Goal: Entertainment & Leisure: Consume media (video, audio)

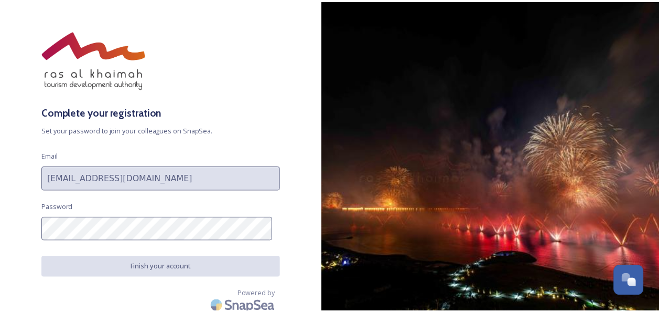
scroll to position [18, 0]
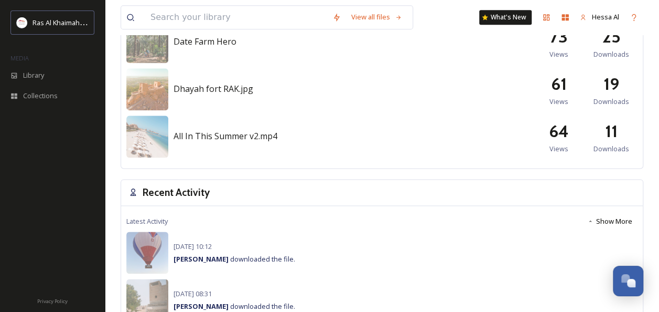
scroll to position [619, 0]
click at [145, 129] on img at bounding box center [147, 136] width 42 height 42
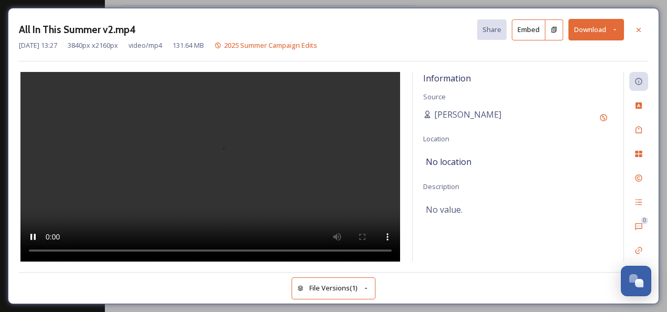
click at [178, 171] on video at bounding box center [210, 167] width 380 height 190
click at [125, 168] on video at bounding box center [210, 167] width 380 height 190
click at [200, 171] on video at bounding box center [210, 167] width 380 height 190
click at [238, 175] on video at bounding box center [210, 167] width 380 height 190
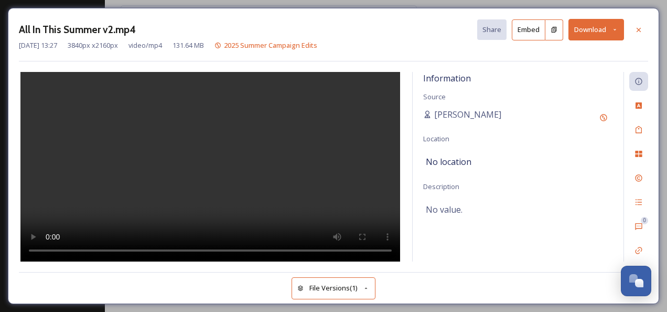
click at [272, 167] on video at bounding box center [210, 167] width 380 height 190
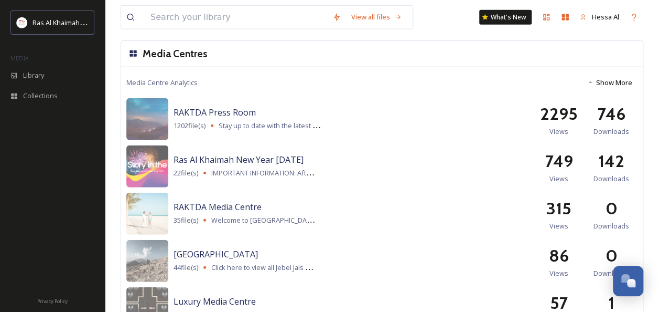
scroll to position [1371, 0]
click at [135, 162] on img at bounding box center [147, 166] width 42 height 42
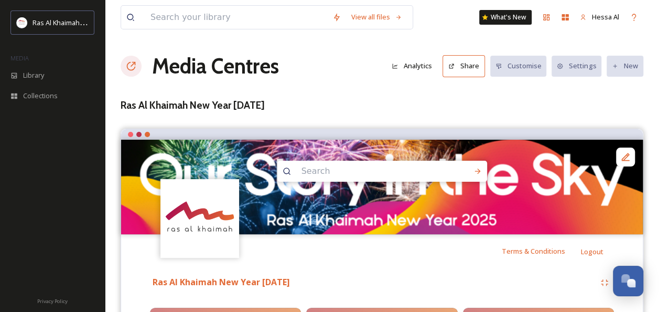
scroll to position [142, 0]
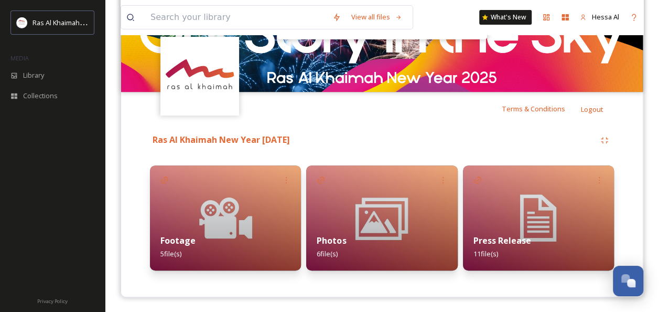
click at [210, 223] on div "Footage 5 file(s)" at bounding box center [225, 246] width 151 height 47
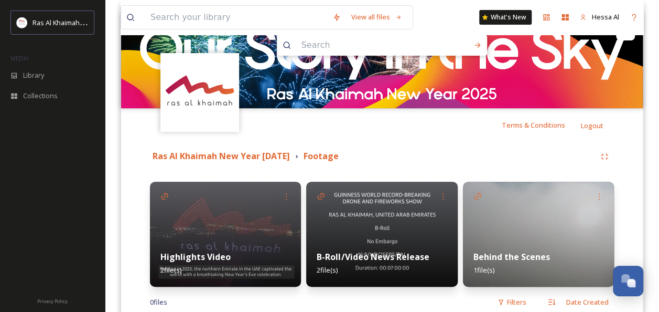
scroll to position [180, 0]
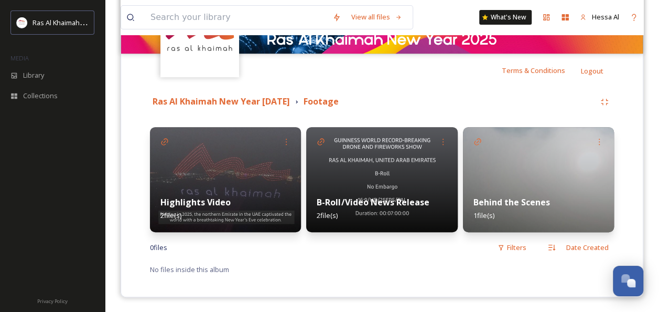
click at [212, 175] on img at bounding box center [225, 179] width 151 height 105
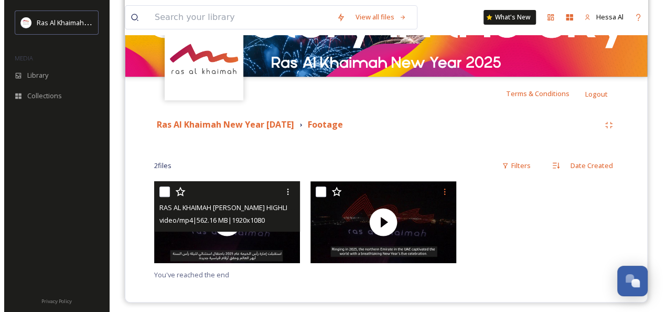
scroll to position [163, 0]
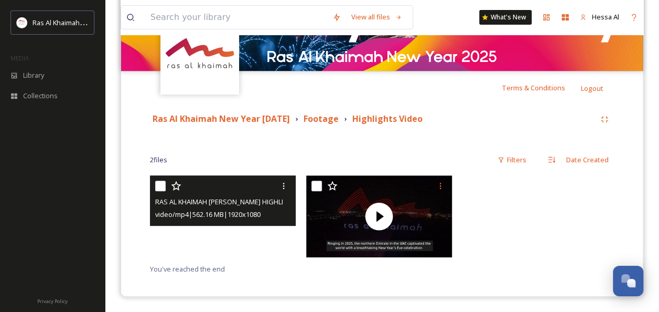
click at [250, 230] on video "RAS AL KHAIMAH NYE HIGHLIGHTS VIDEO ARABIC.mp4" at bounding box center [223, 216] width 146 height 82
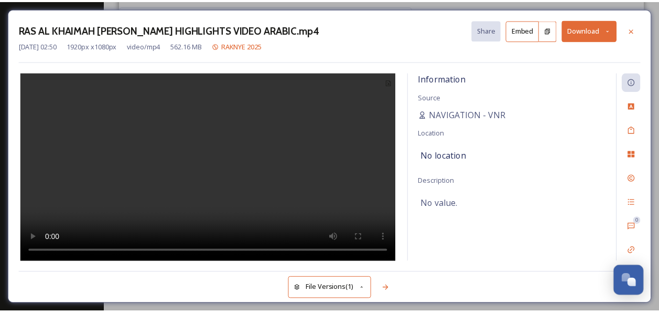
scroll to position [99, 0]
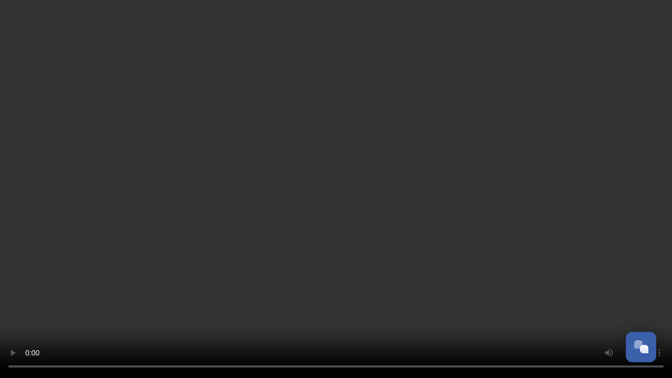
click at [489, 187] on video at bounding box center [336, 189] width 672 height 378
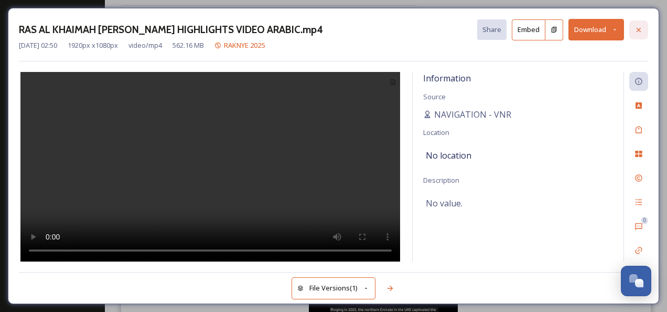
click at [640, 28] on icon at bounding box center [639, 30] width 8 height 8
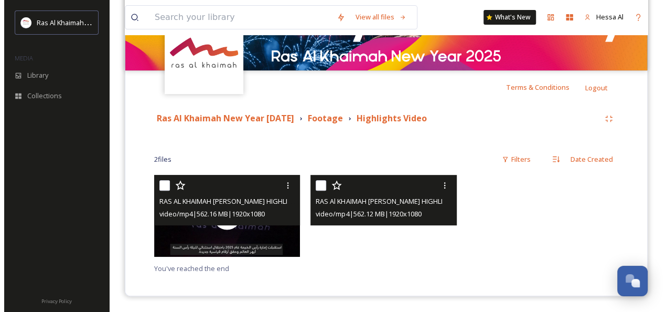
scroll to position [163, 0]
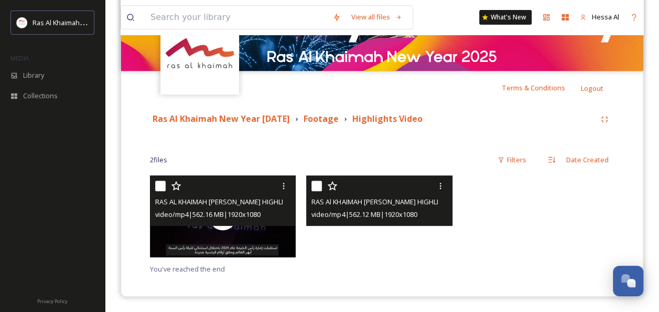
click at [415, 235] on div at bounding box center [379, 216] width 146 height 82
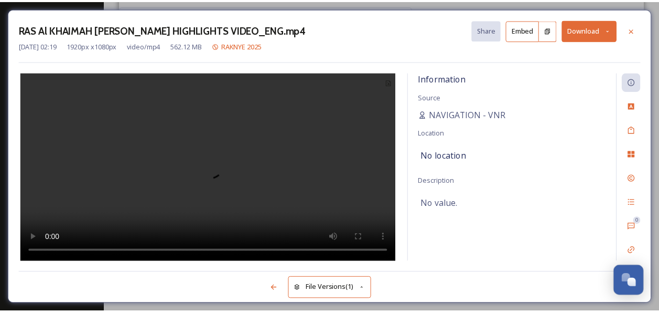
scroll to position [99, 0]
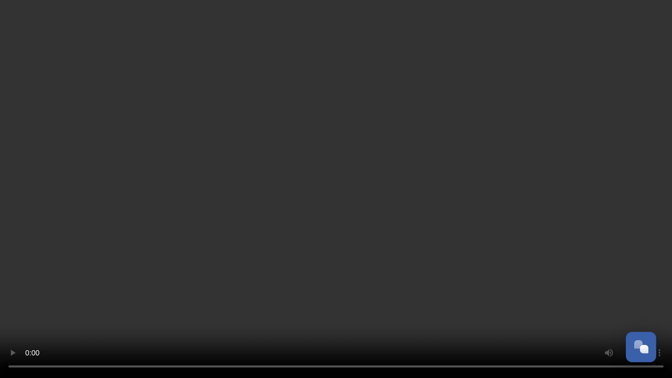
click at [278, 236] on video at bounding box center [336, 189] width 672 height 378
click at [567, 173] on video at bounding box center [336, 189] width 672 height 378
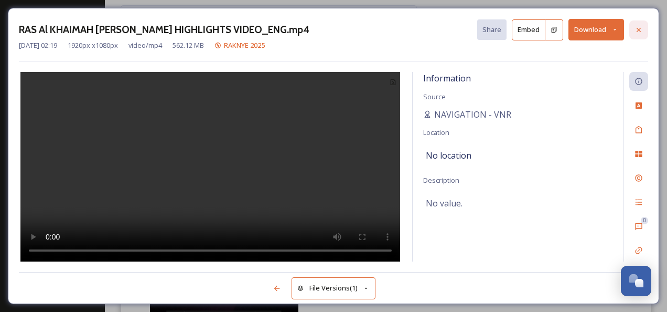
click at [642, 27] on icon at bounding box center [639, 30] width 8 height 8
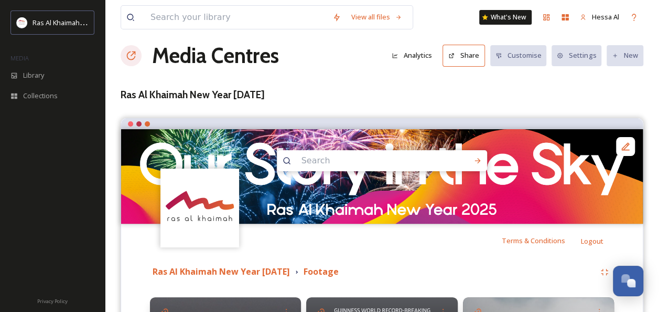
scroll to position [8, 0]
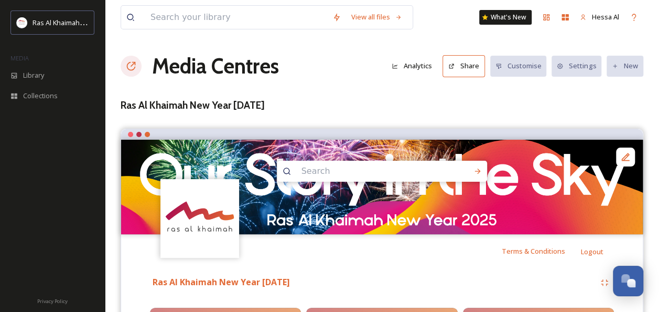
scroll to position [142, 0]
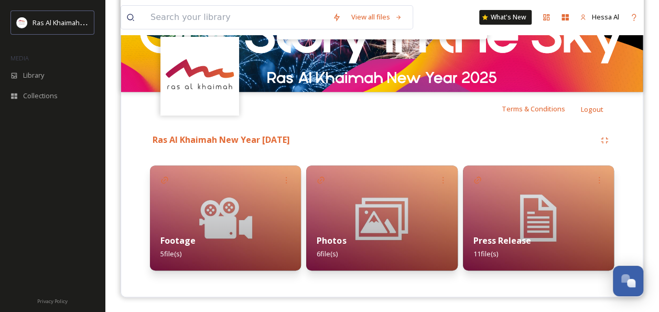
click at [336, 211] on img at bounding box center [381, 217] width 151 height 105
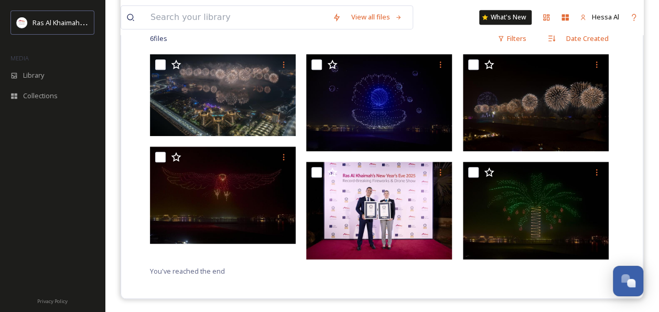
scroll to position [286, 0]
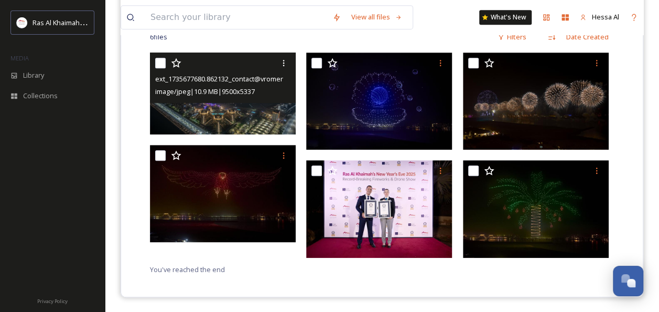
click at [235, 105] on img at bounding box center [223, 93] width 146 height 82
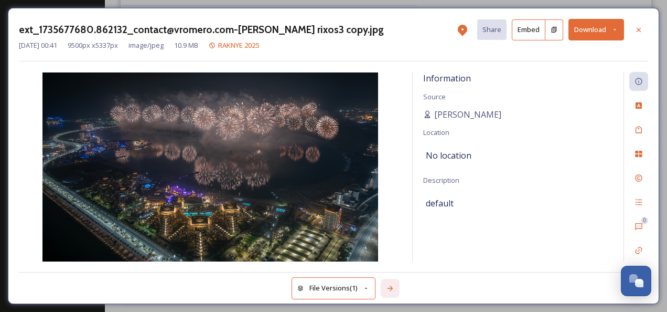
click at [391, 285] on icon at bounding box center [390, 288] width 8 height 8
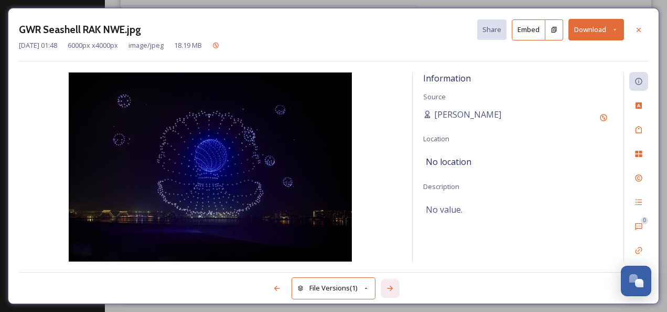
click at [391, 285] on icon at bounding box center [390, 288] width 8 height 8
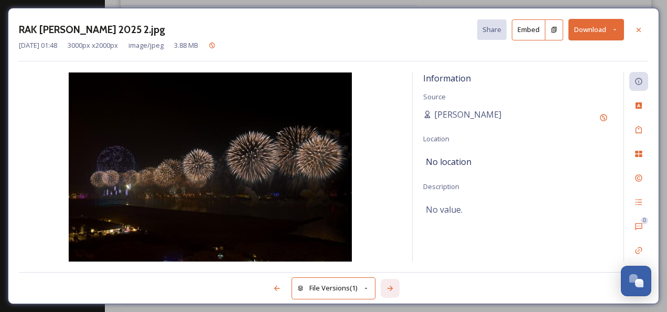
click at [391, 285] on icon at bounding box center [390, 288] width 8 height 8
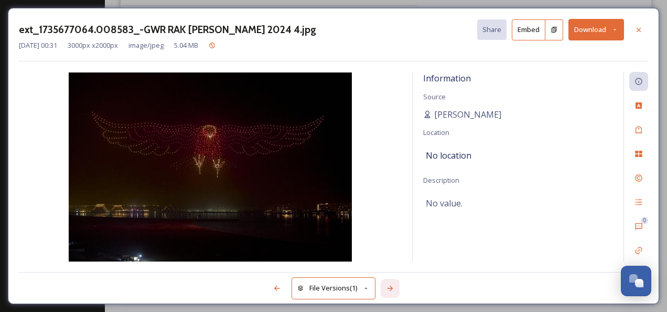
click at [391, 285] on icon at bounding box center [390, 288] width 8 height 8
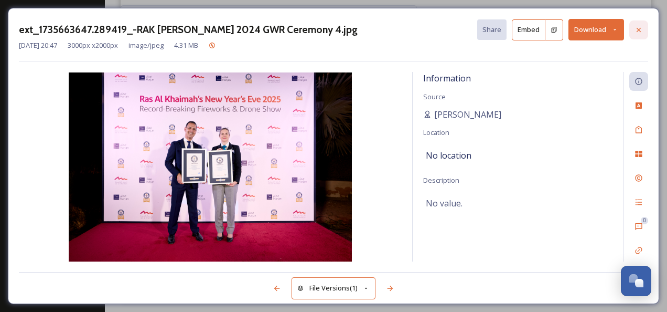
click at [639, 27] on icon at bounding box center [639, 30] width 8 height 8
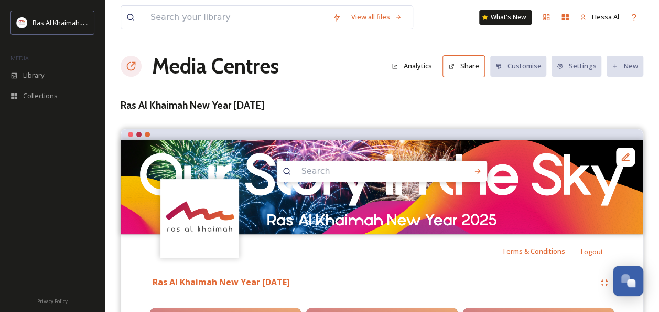
scroll to position [142, 0]
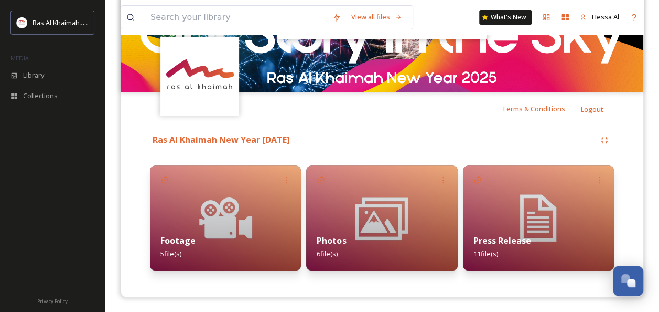
click at [497, 231] on div "Press Release 11 file(s)" at bounding box center [538, 246] width 151 height 47
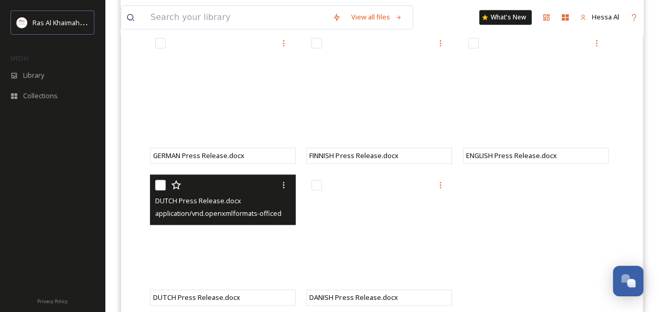
scroll to position [592, 0]
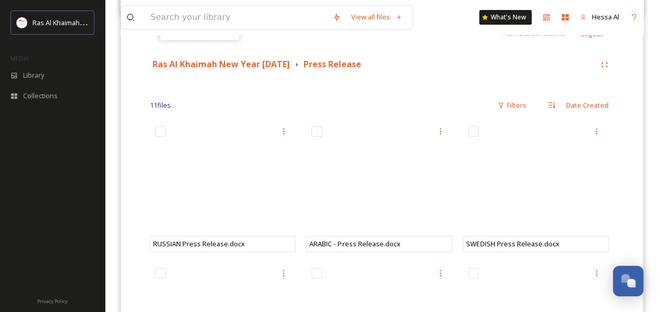
scroll to position [0, 0]
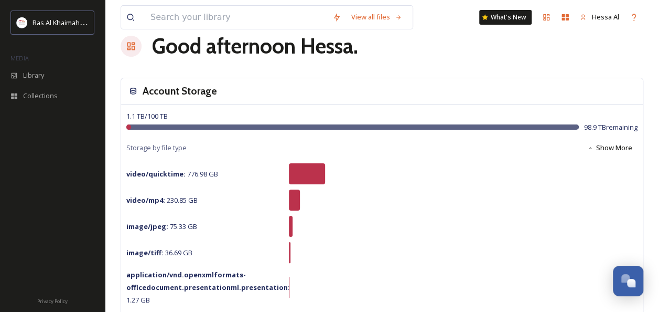
scroll to position [21, 0]
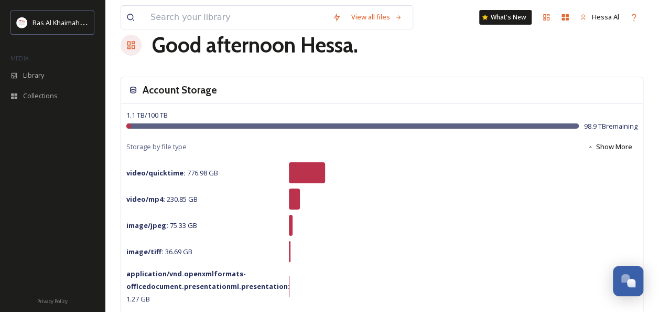
click at [591, 144] on icon at bounding box center [591, 147] width 6 height 6
click at [592, 144] on icon at bounding box center [593, 147] width 6 height 6
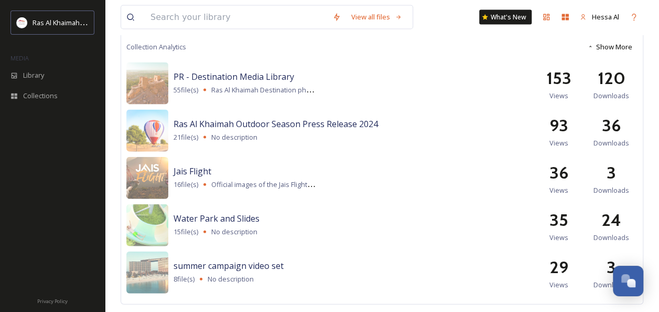
scroll to position [1098, 0]
click at [152, 132] on img at bounding box center [147, 130] width 42 height 42
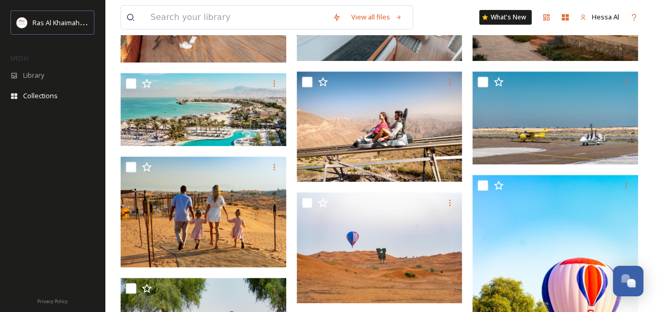
scroll to position [12, 0]
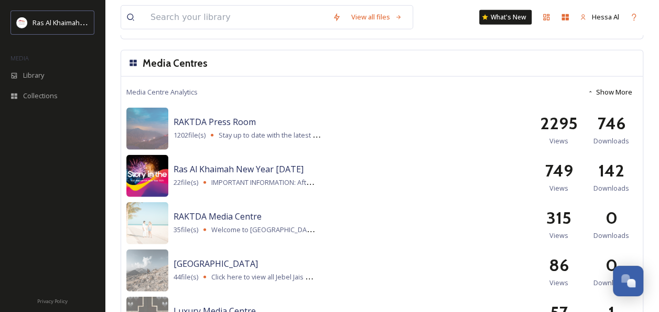
scroll to position [1407, 0]
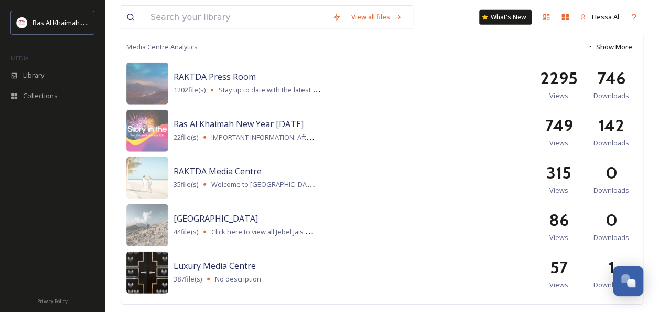
click at [158, 271] on img at bounding box center [147, 272] width 42 height 42
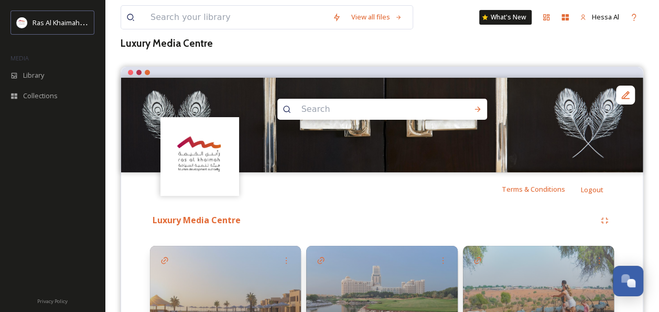
scroll to position [142, 0]
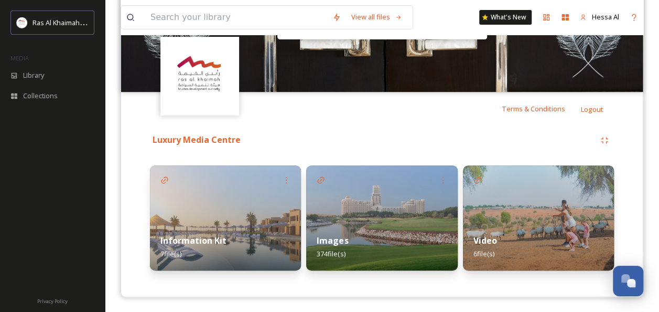
click at [223, 201] on img at bounding box center [225, 217] width 151 height 105
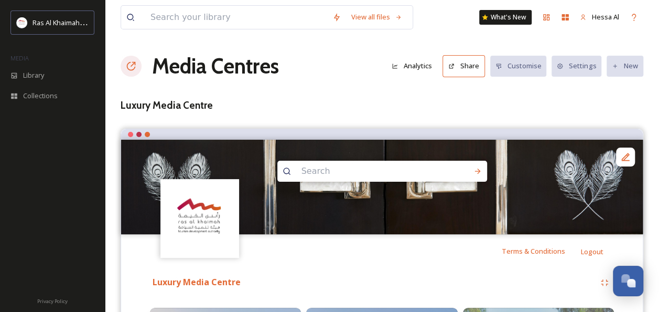
scroll to position [142, 0]
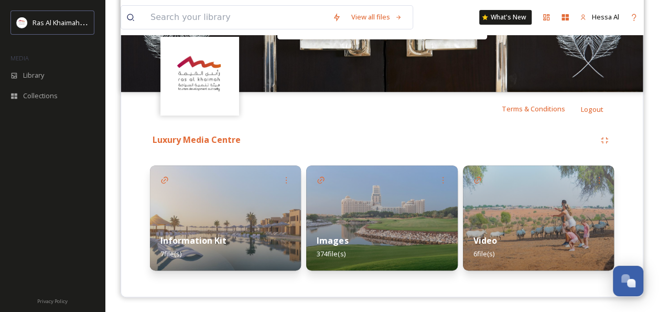
click at [372, 235] on div "Images 374 file(s)" at bounding box center [381, 246] width 151 height 47
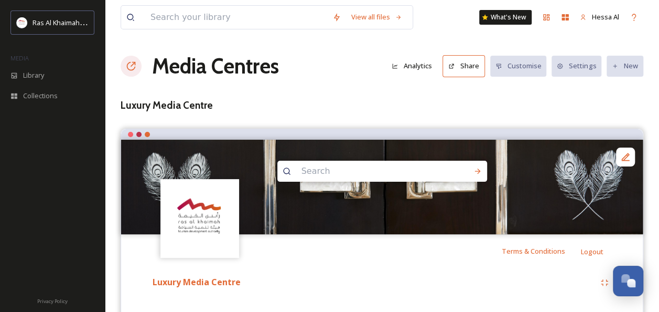
scroll to position [180, 0]
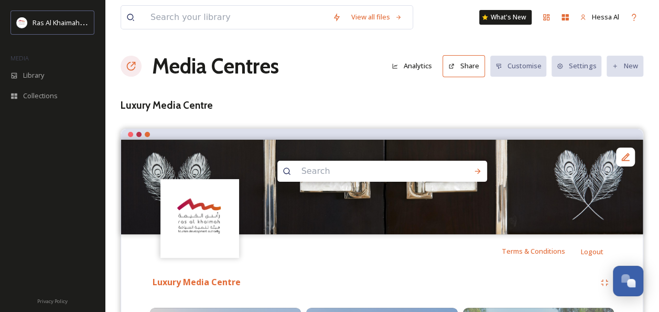
scroll to position [142, 0]
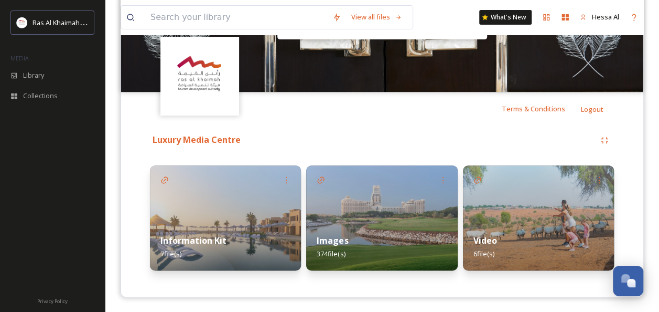
click at [511, 220] on img at bounding box center [538, 217] width 151 height 105
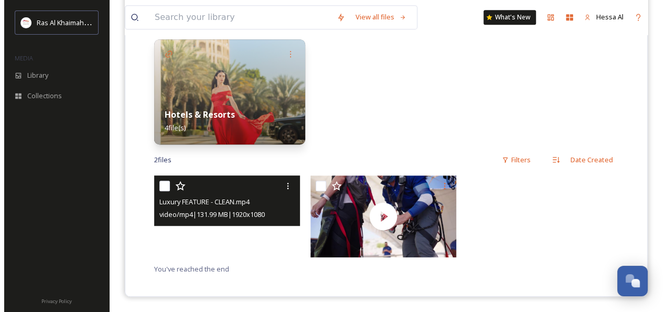
scroll to position [268, 0]
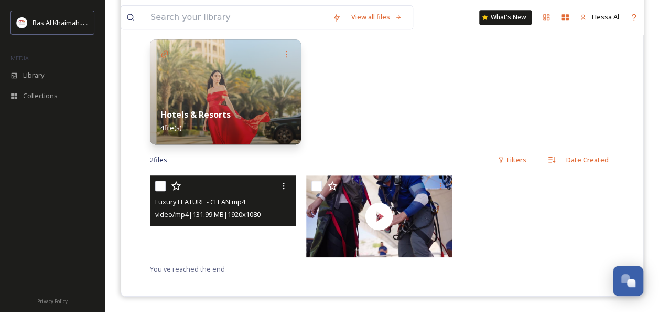
click at [254, 244] on div at bounding box center [223, 216] width 146 height 82
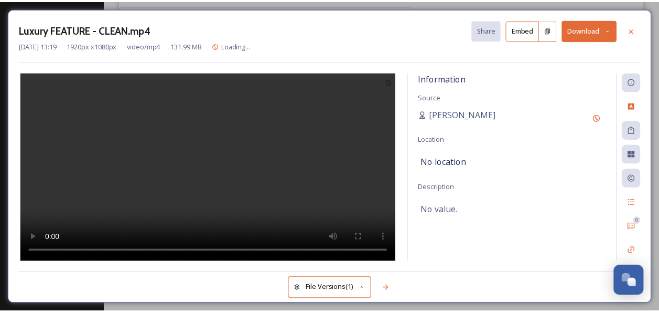
scroll to position [204, 0]
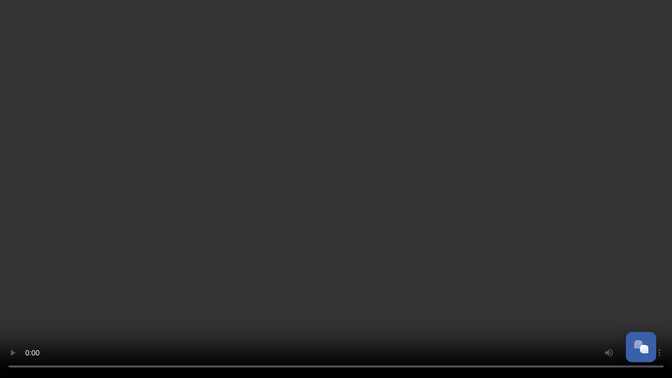
click at [338, 270] on video at bounding box center [336, 189] width 672 height 378
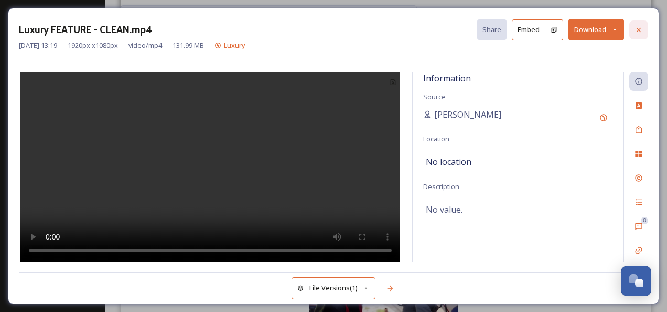
click at [634, 29] on div at bounding box center [639, 29] width 19 height 19
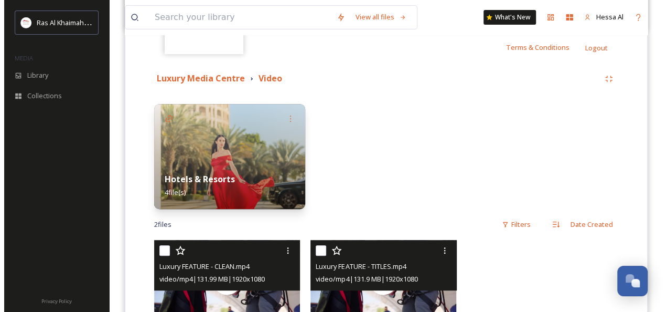
scroll to position [268, 0]
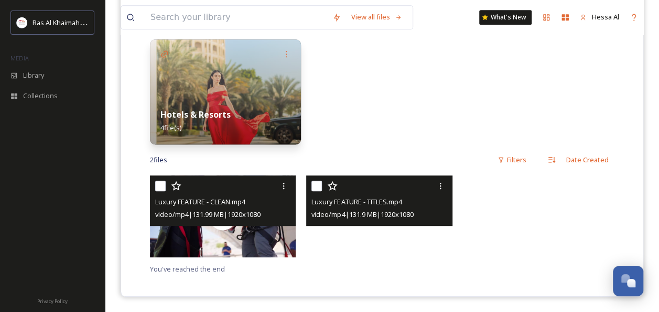
click at [397, 233] on div at bounding box center [379, 216] width 146 height 82
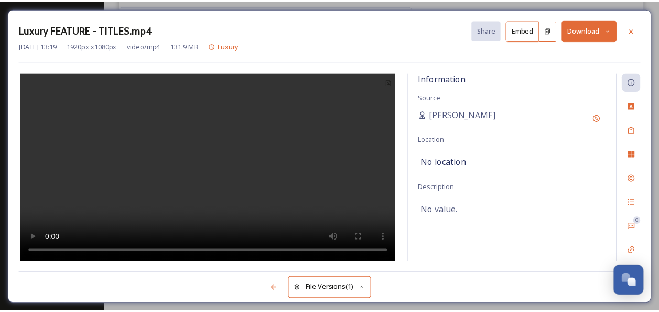
scroll to position [204, 0]
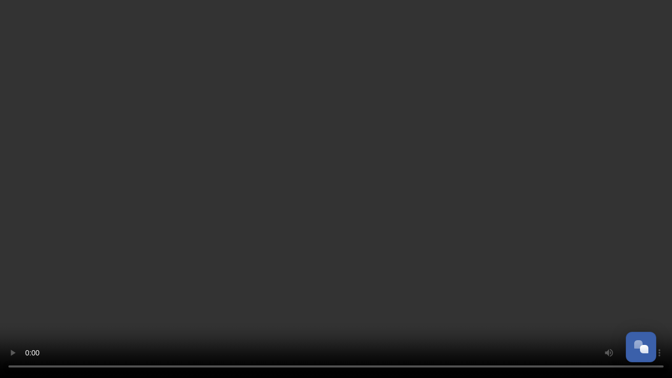
click at [347, 227] on video at bounding box center [336, 189] width 672 height 378
click at [434, 190] on video at bounding box center [336, 189] width 672 height 378
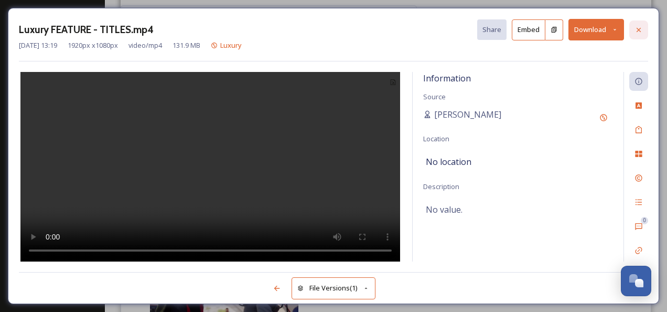
click at [645, 28] on div at bounding box center [639, 29] width 19 height 19
